Goal: Information Seeking & Learning: Learn about a topic

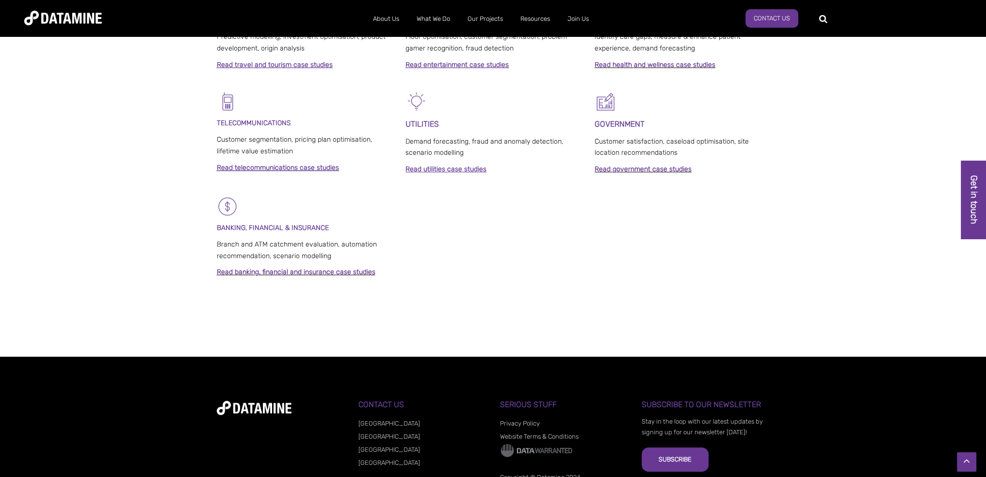
scroll to position [705, 0]
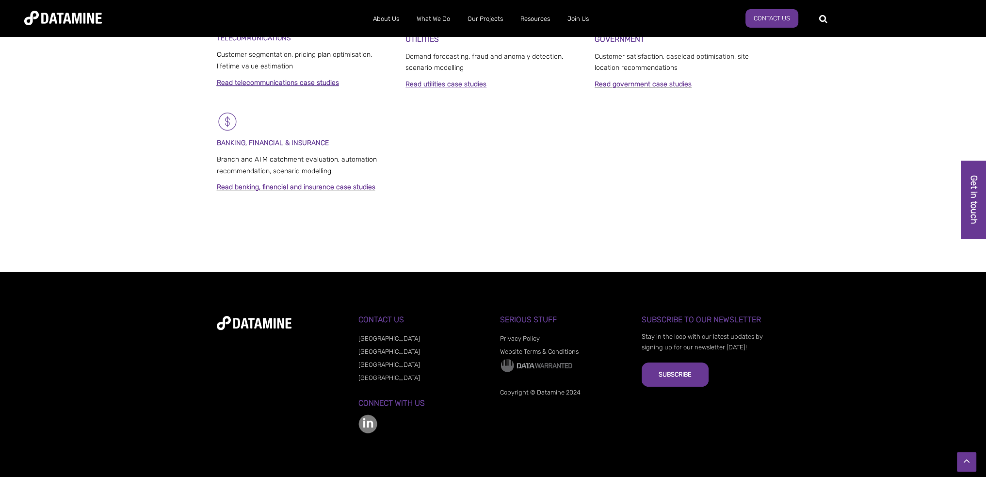
click at [376, 360] on li "[GEOGRAPHIC_DATA]" at bounding box center [422, 363] width 128 height 13
click at [377, 365] on link "[GEOGRAPHIC_DATA]" at bounding box center [389, 364] width 62 height 7
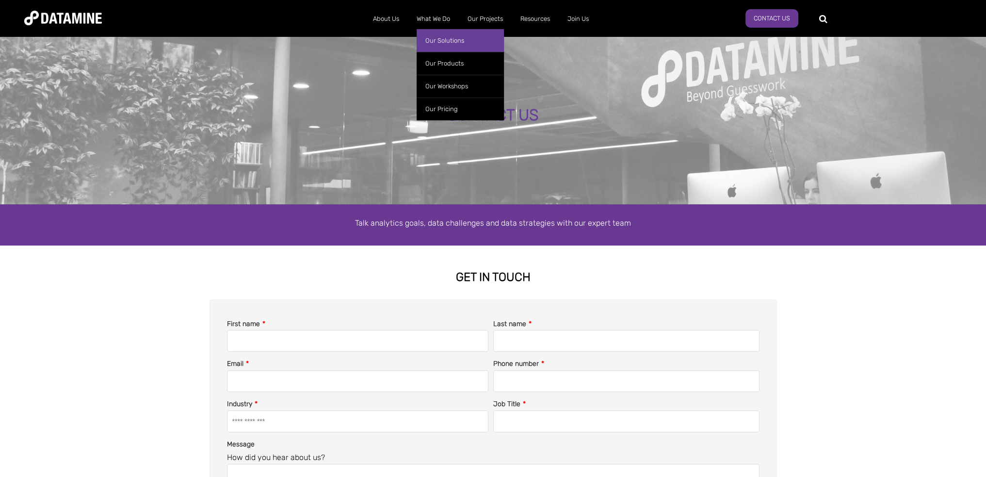
click at [435, 34] on link "Our Solutions" at bounding box center [460, 40] width 87 height 23
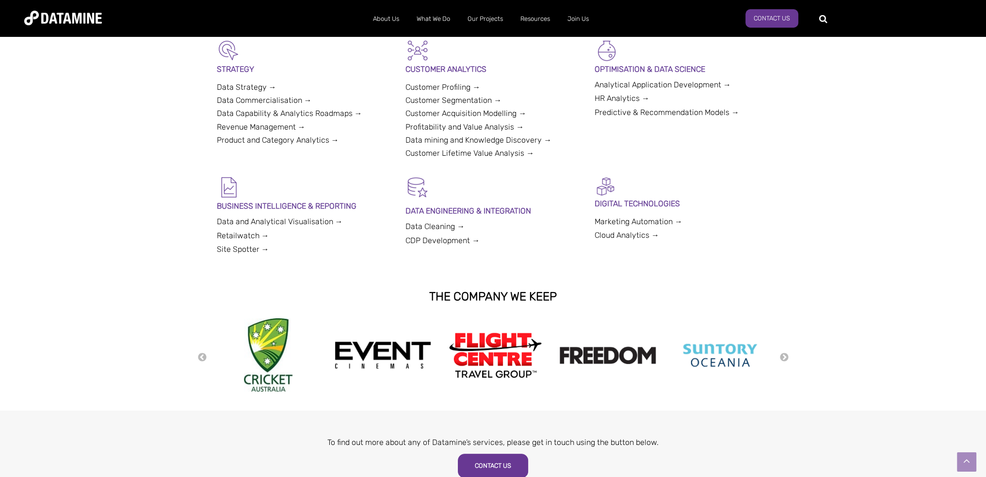
scroll to position [291, 0]
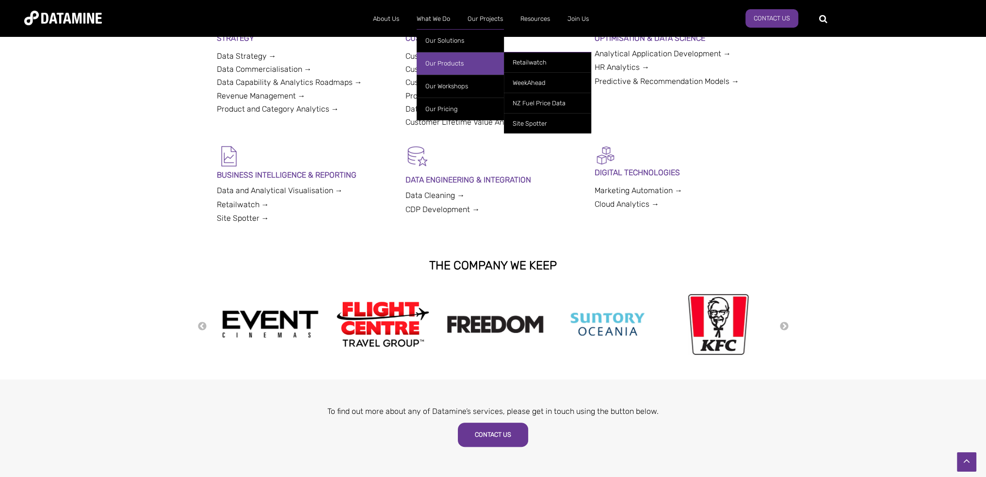
click at [455, 61] on link "Our Products" at bounding box center [460, 63] width 87 height 23
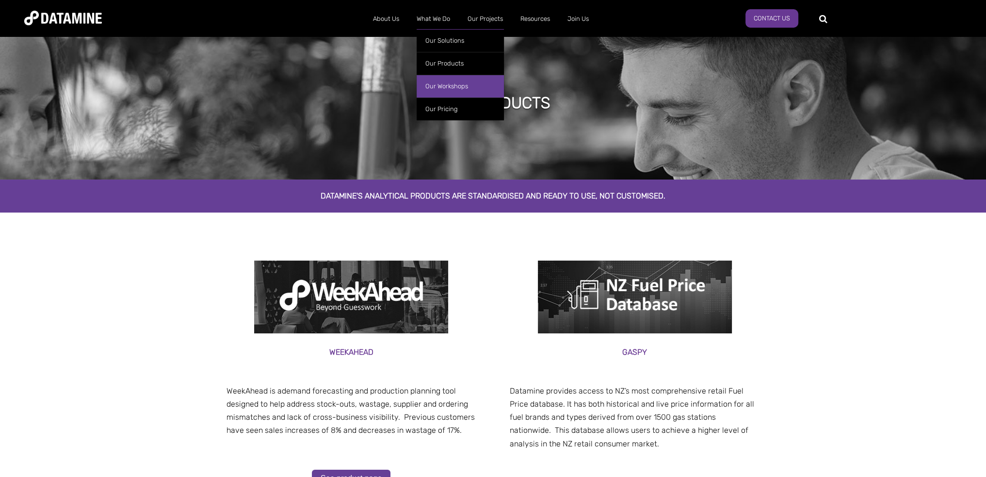
click at [460, 89] on link "Our Workshops" at bounding box center [460, 86] width 87 height 23
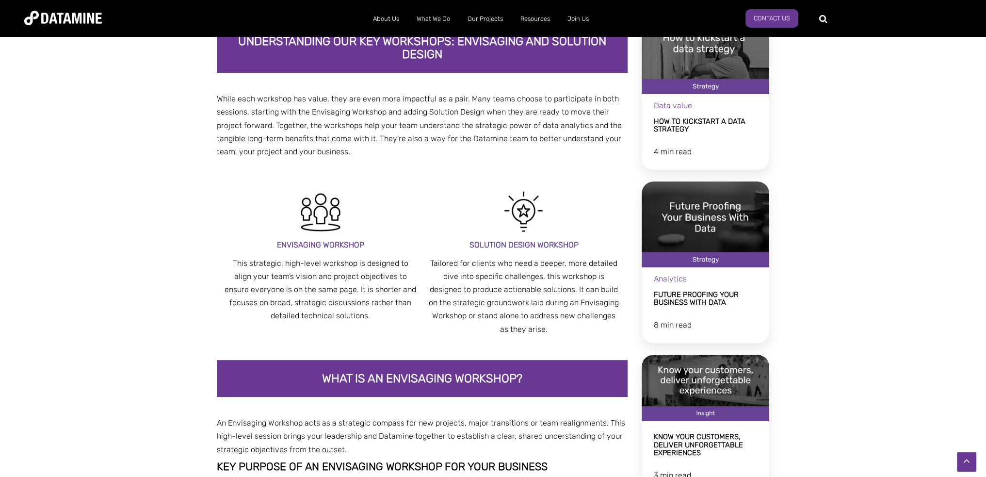
scroll to position [388, 0]
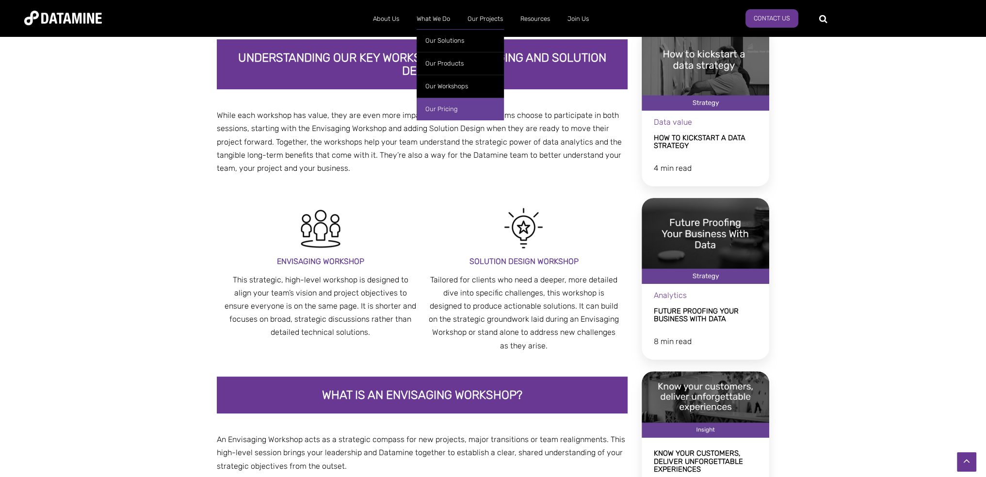
click at [446, 108] on link "Our Pricing" at bounding box center [460, 108] width 87 height 23
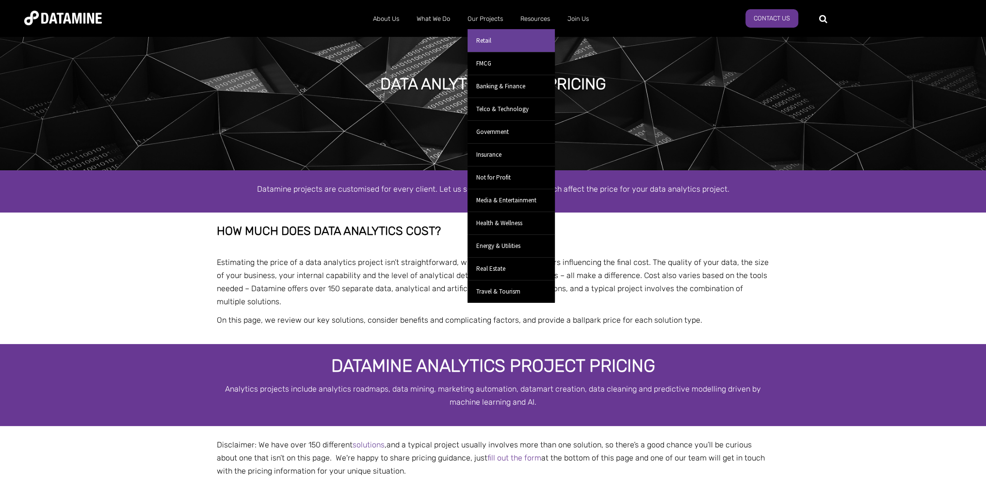
click at [499, 44] on link "Retail" at bounding box center [511, 40] width 87 height 23
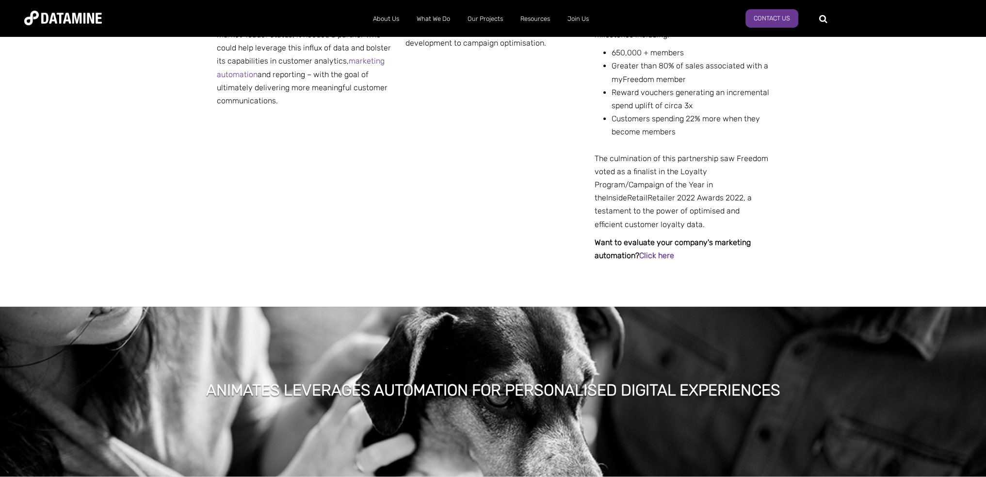
scroll to position [631, 0]
